Goal: Information Seeking & Learning: Learn about a topic

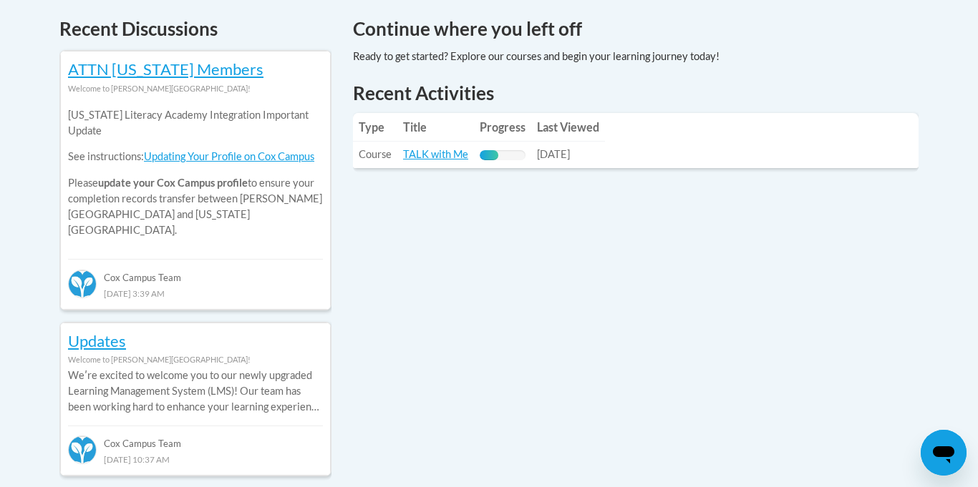
scroll to position [615, 0]
click at [441, 156] on link "TALK with Me" at bounding box center [435, 155] width 65 height 12
click at [443, 157] on link "TALK with Me" at bounding box center [435, 155] width 65 height 12
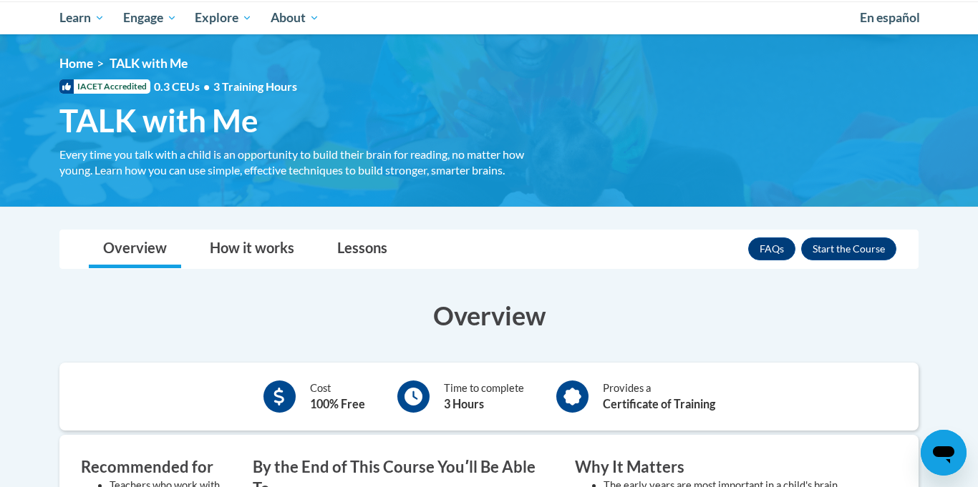
scroll to position [152, 0]
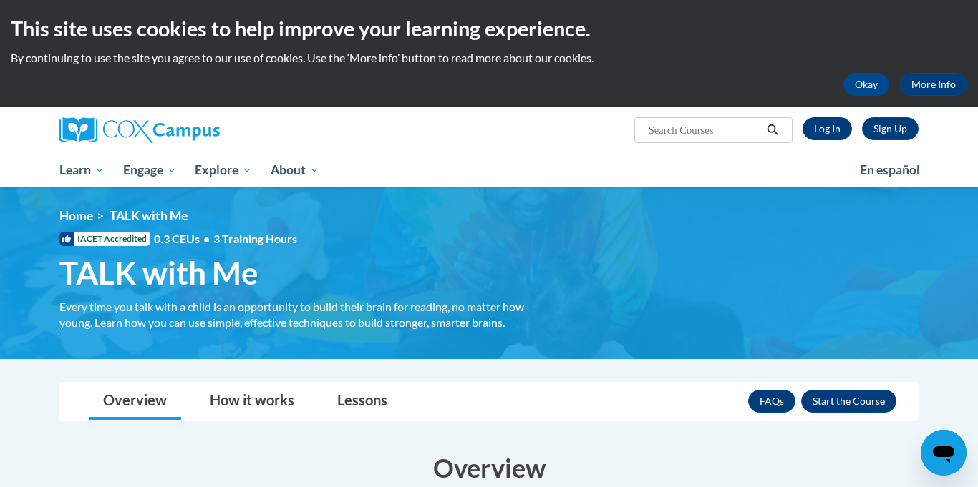
click at [815, 120] on link "Log In" at bounding box center [826, 128] width 49 height 23
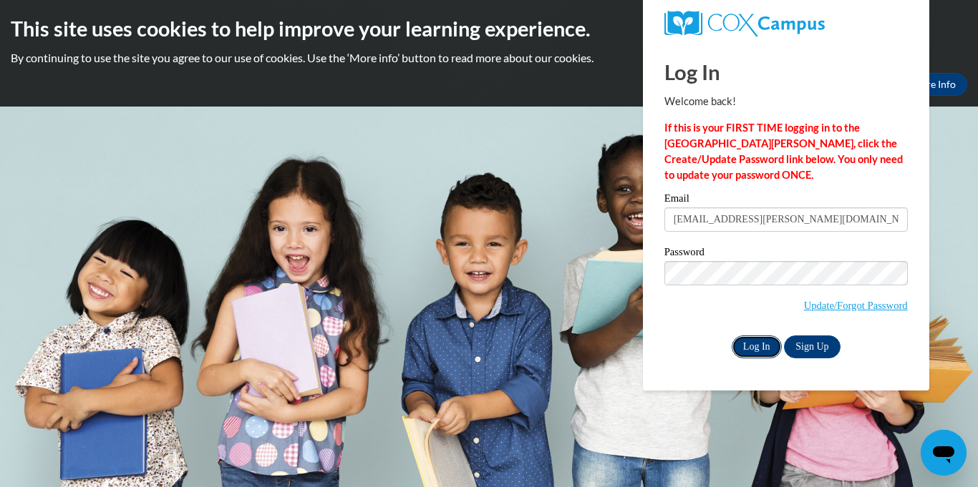
click at [747, 353] on input "Log In" at bounding box center [757, 347] width 50 height 23
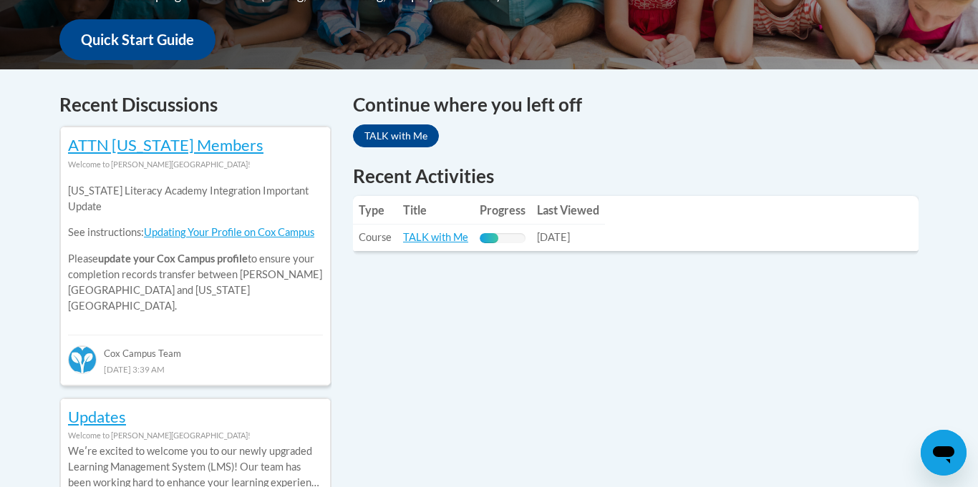
scroll to position [541, 0]
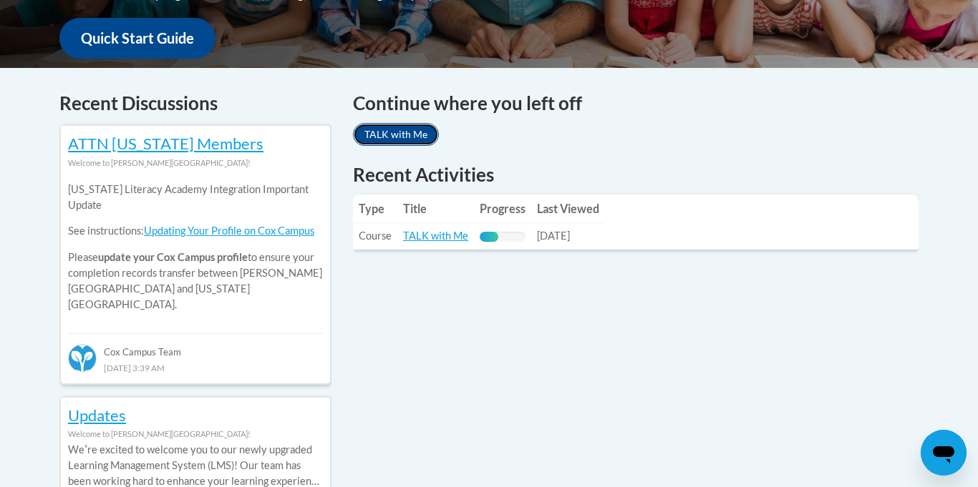
click at [400, 131] on link "TALK with Me" at bounding box center [396, 134] width 86 height 23
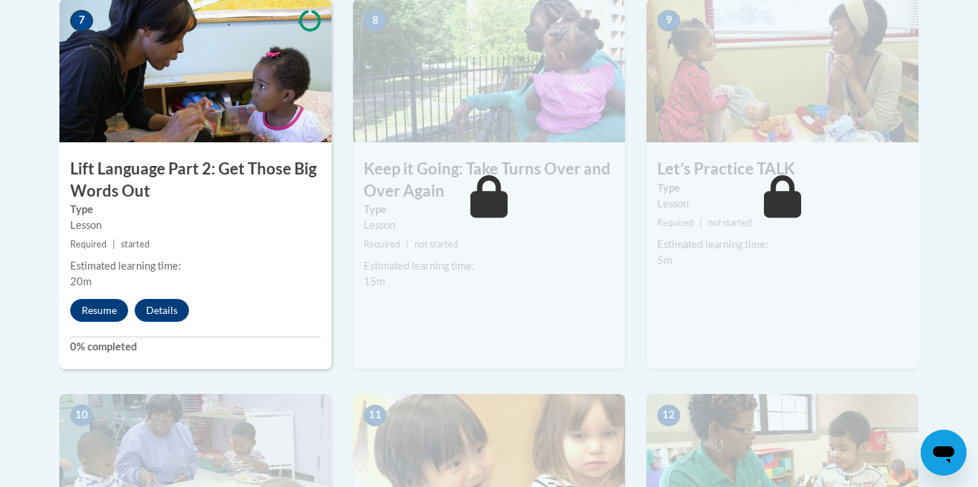
scroll to position [1250, 0]
click at [94, 310] on button "Resume" at bounding box center [99, 309] width 58 height 23
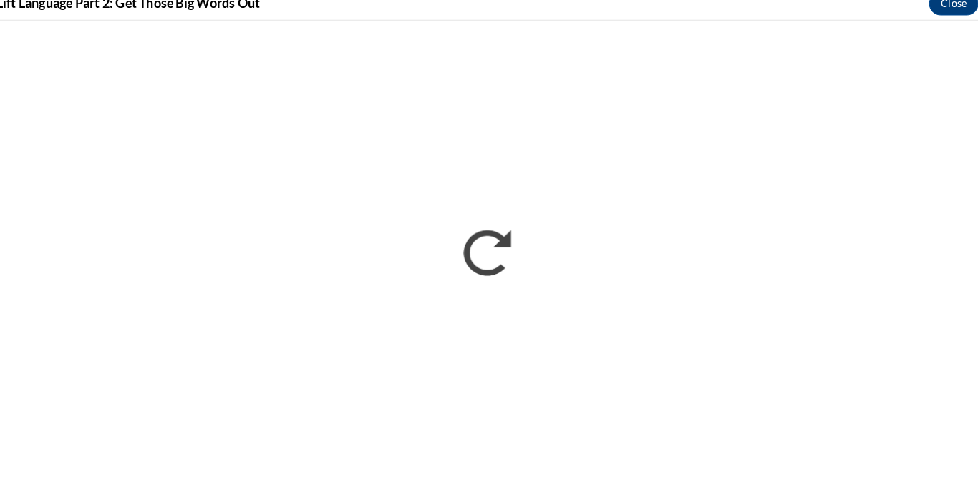
scroll to position [0, 0]
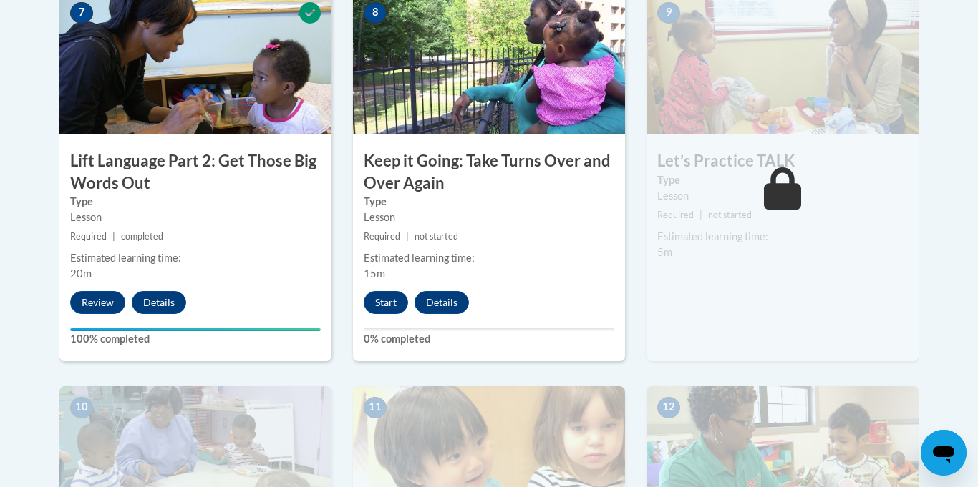
scroll to position [1243, 0]
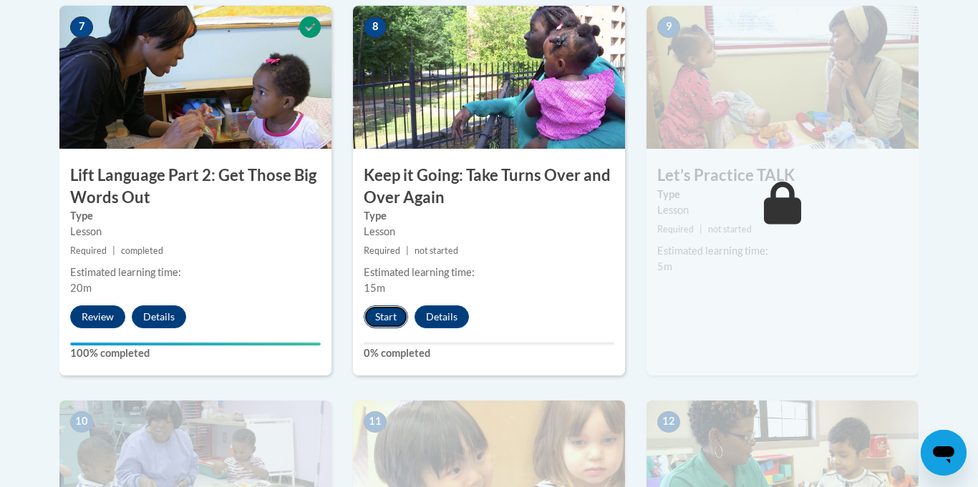
click at [384, 321] on button "Start" at bounding box center [386, 317] width 44 height 23
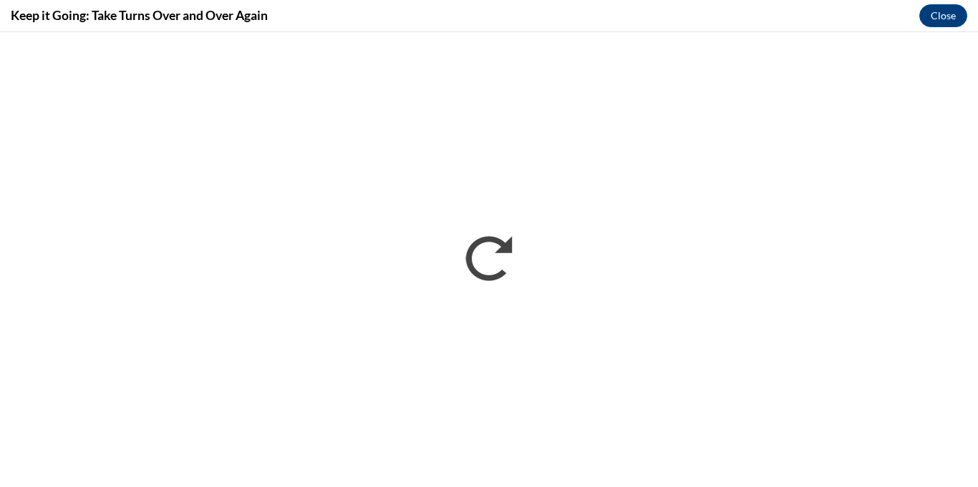
scroll to position [0, 0]
